Goal: Transaction & Acquisition: Purchase product/service

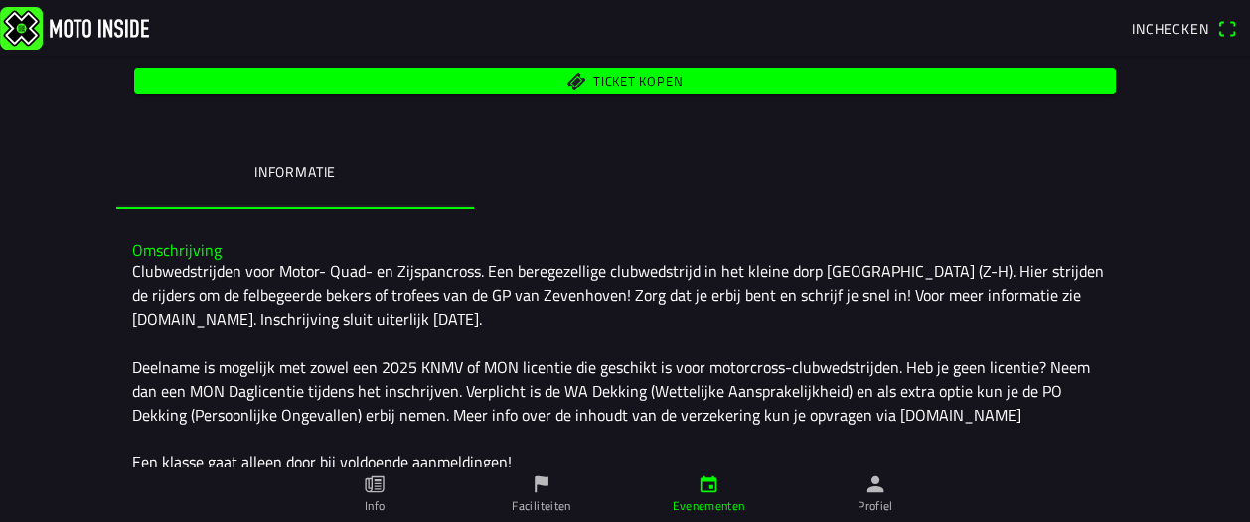
scroll to position [237, 0]
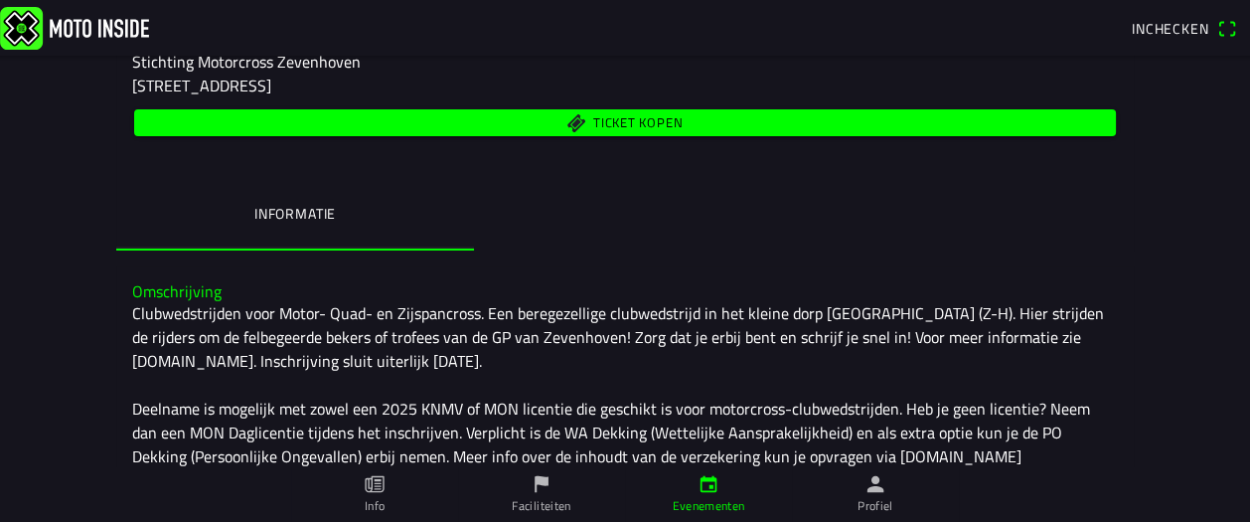
click at [577, 109] on span "Ticket kopen" at bounding box center [625, 122] width 959 height 27
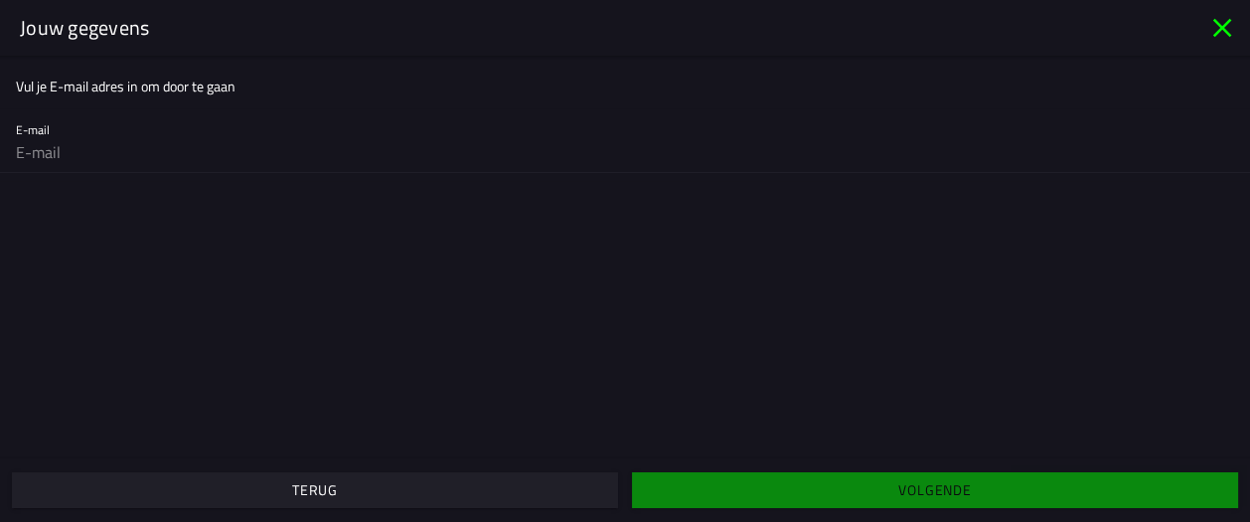
click at [490, 490] on span "Terug" at bounding box center [314, 490] width 575 height 36
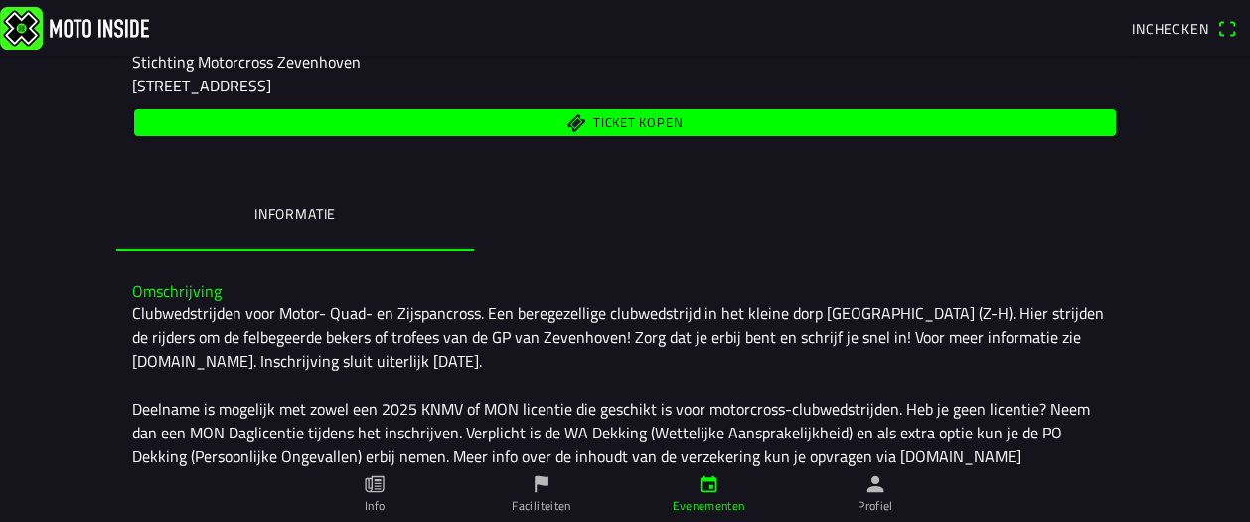
scroll to position [444, 0]
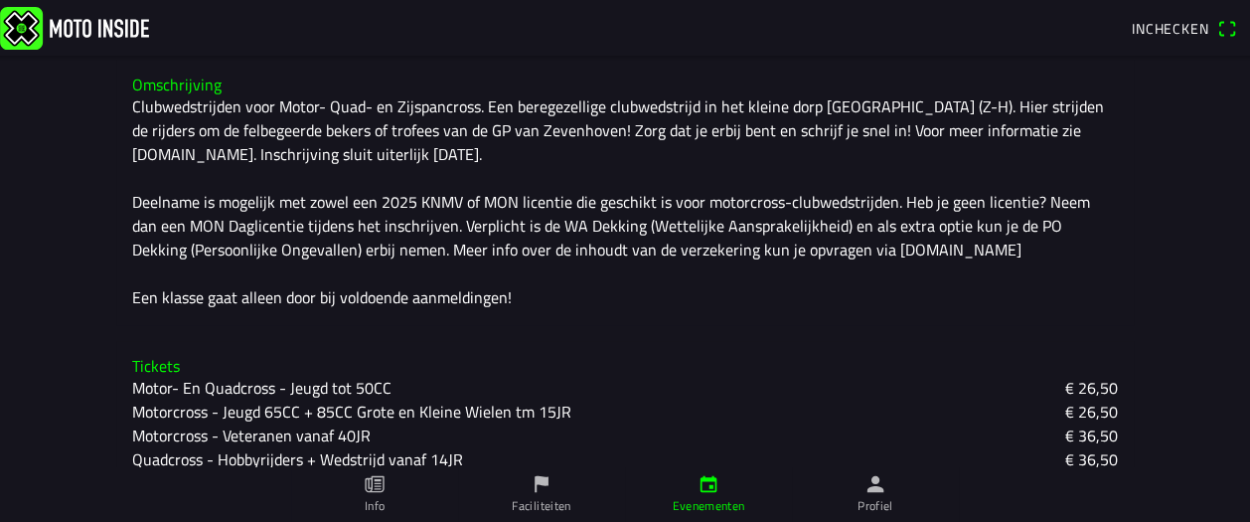
click at [0, 0] on slot "Motorcross - Wedstrijdklasse 250CC + 500CC" at bounding box center [0, 0] width 0 height 0
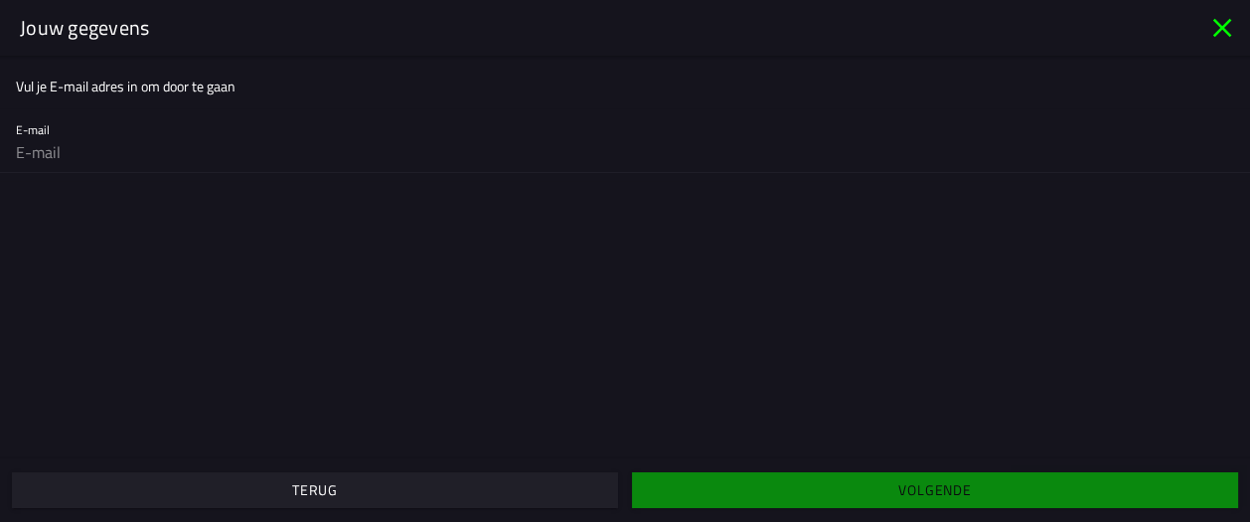
click at [440, 496] on span "Terug" at bounding box center [314, 490] width 575 height 36
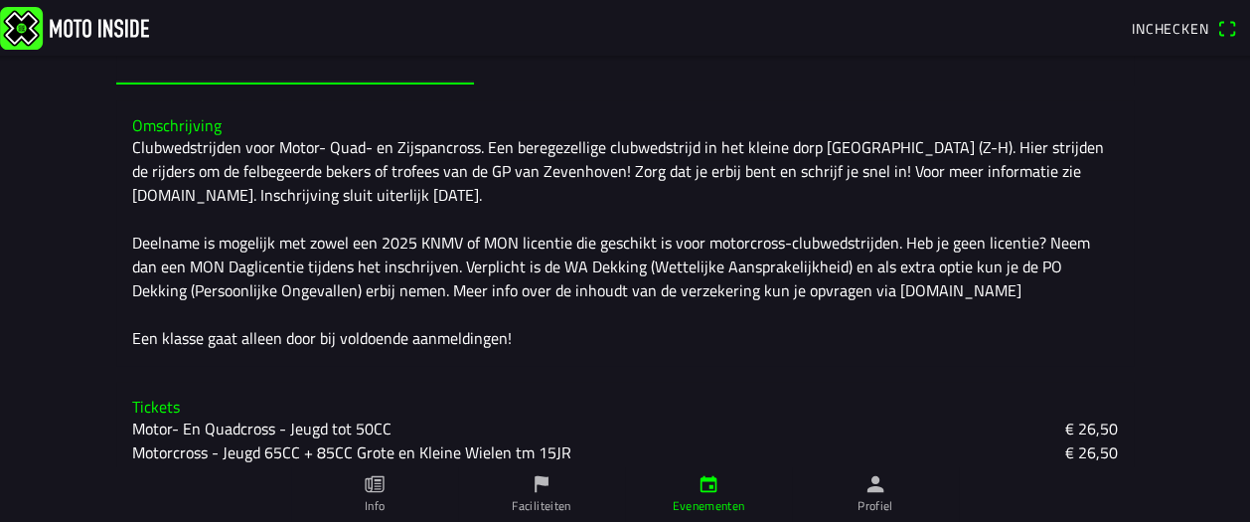
scroll to position [486, 0]
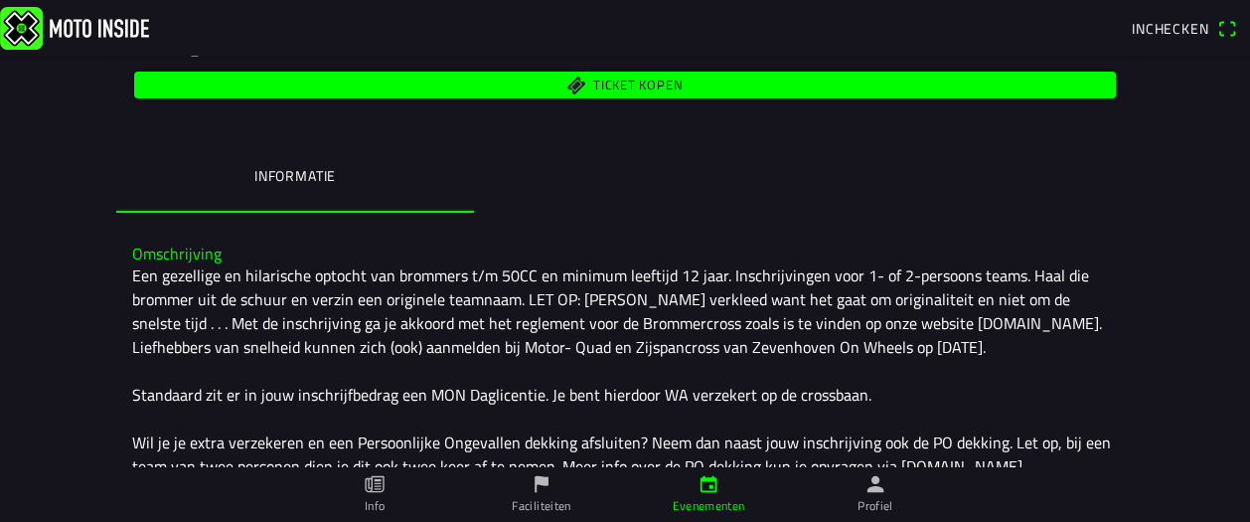
scroll to position [109, 0]
